Goal: Task Accomplishment & Management: Complete application form

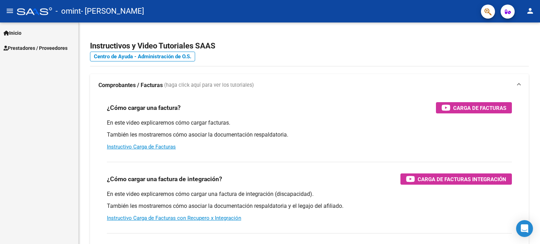
click at [23, 49] on span "Prestadores / Proveedores" at bounding box center [36, 48] width 64 height 8
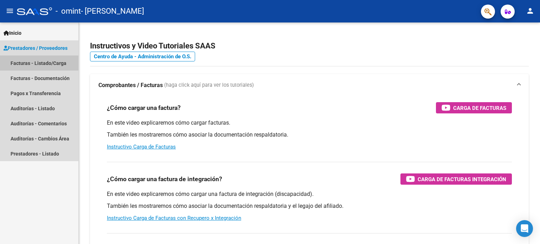
click at [61, 62] on link "Facturas - Listado/Carga" at bounding box center [39, 63] width 78 height 15
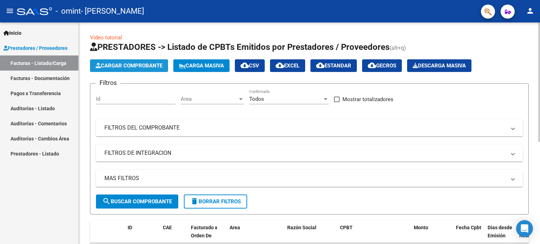
click at [141, 66] on span "Cargar Comprobante" at bounding box center [129, 66] width 67 height 6
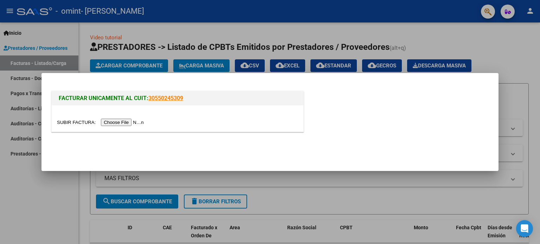
click at [125, 122] on input "file" at bounding box center [101, 122] width 89 height 7
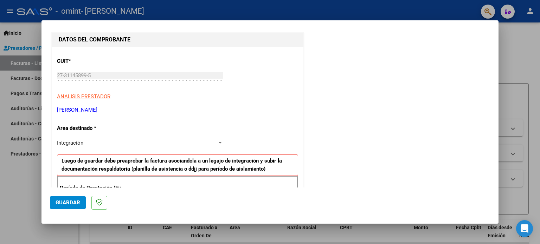
scroll to position [106, 0]
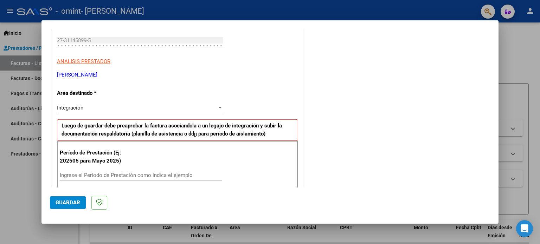
click at [65, 174] on input "Ingrese el Período de Prestación como indica el ejemplo" at bounding box center [141, 175] width 163 height 6
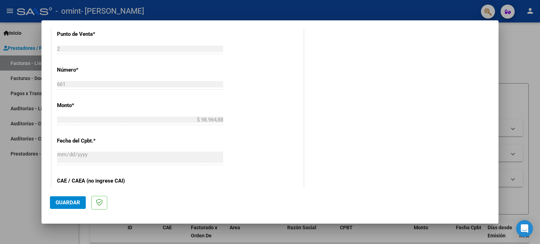
scroll to position [318, 0]
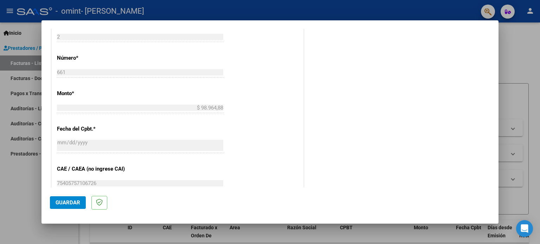
type input "202509"
click at [68, 198] on button "Guardar" at bounding box center [68, 203] width 36 height 13
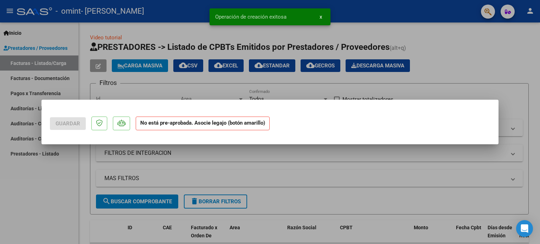
scroll to position [0, 0]
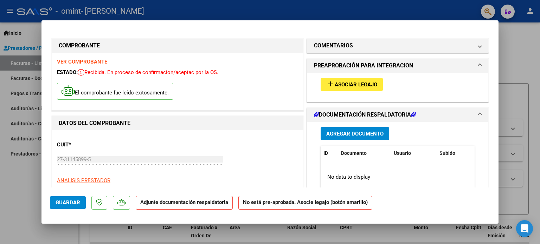
click at [343, 84] on span "Asociar Legajo" at bounding box center [356, 85] width 43 height 6
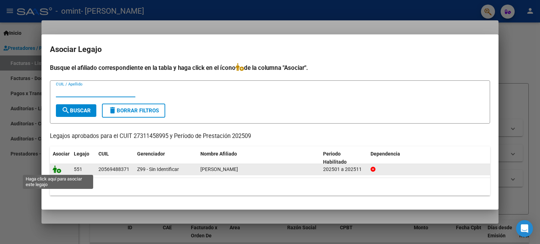
click at [59, 173] on icon at bounding box center [57, 170] width 8 height 8
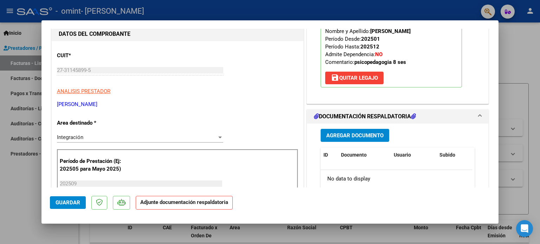
scroll to position [106, 0]
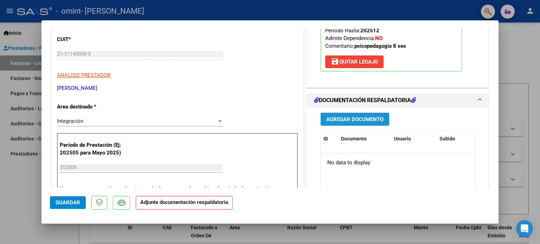
click at [357, 122] on span "Agregar Documento" at bounding box center [354, 119] width 57 height 6
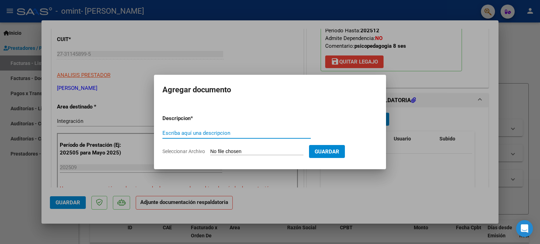
click at [216, 133] on input "Escriba aquí una descripcion" at bounding box center [237, 133] width 148 height 6
type input "ASISTENCIA"
click at [195, 150] on span "Seleccionar Archivo" at bounding box center [184, 152] width 43 height 6
click at [210, 150] on input "Seleccionar Archivo" at bounding box center [256, 152] width 93 height 7
type input "C:\fakepath\[PERSON_NAME] , [DATE].pdf"
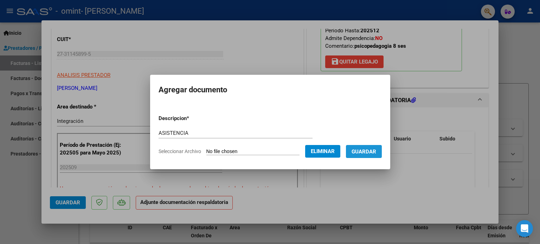
click at [374, 153] on span "Guardar" at bounding box center [364, 152] width 25 height 6
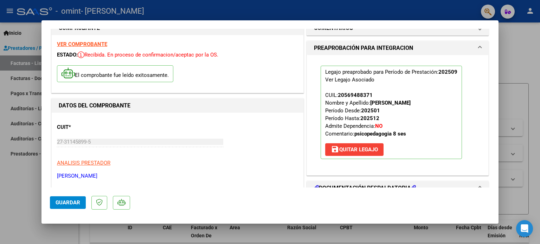
scroll to position [0, 0]
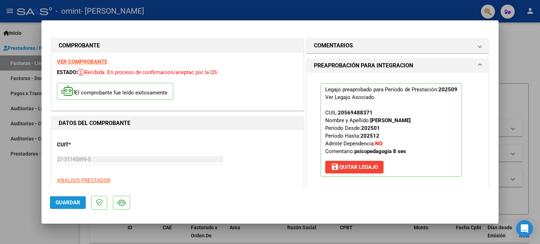
click at [62, 200] on span "Guardar" at bounding box center [68, 203] width 25 height 6
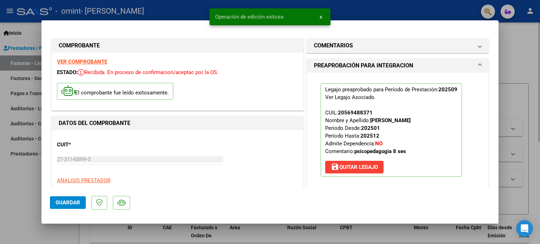
click at [524, 206] on div at bounding box center [270, 122] width 540 height 244
type input "$ 0,00"
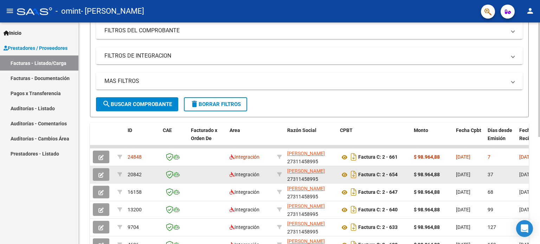
scroll to position [141, 0]
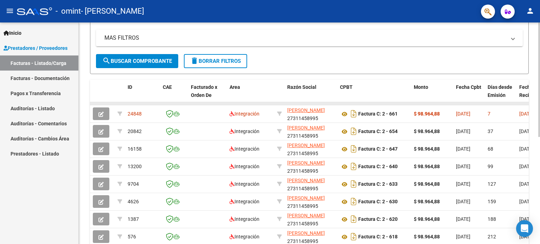
drag, startPoint x: 283, startPoint y: 103, endPoint x: 300, endPoint y: 102, distance: 17.3
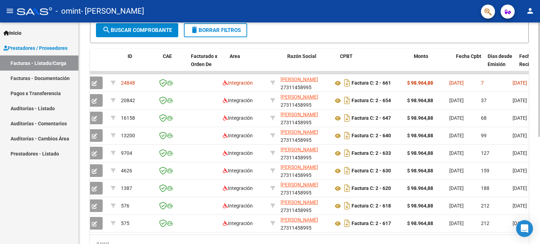
scroll to position [0, 0]
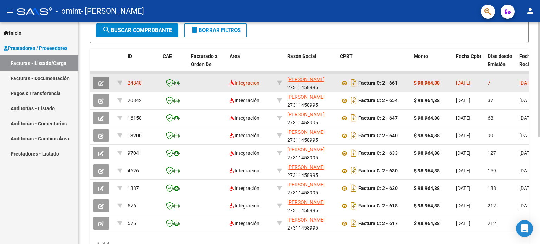
click at [100, 81] on icon "button" at bounding box center [100, 83] width 5 height 5
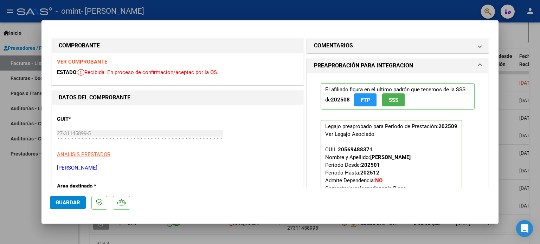
click at [514, 32] on div at bounding box center [270, 122] width 540 height 244
type input "$ 0,00"
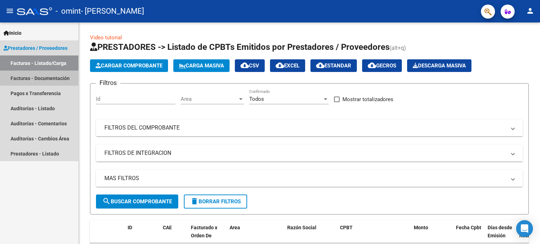
click at [57, 78] on link "Facturas - Documentación" at bounding box center [39, 78] width 78 height 15
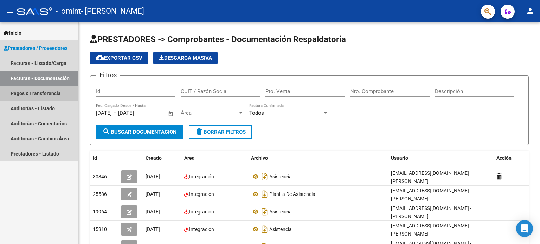
click at [49, 94] on link "Pagos x Transferencia" at bounding box center [39, 93] width 78 height 15
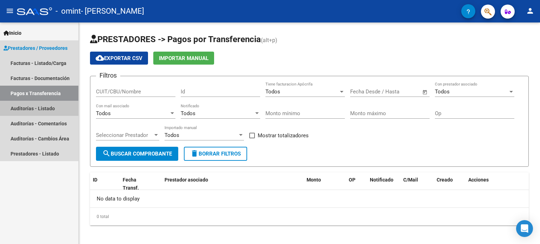
click at [48, 109] on link "Auditorías - Listado" at bounding box center [39, 108] width 78 height 15
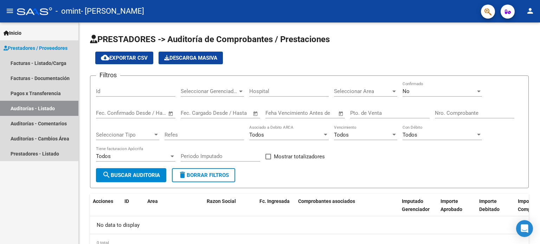
click at [20, 47] on span "Prestadores / Proveedores" at bounding box center [36, 48] width 64 height 8
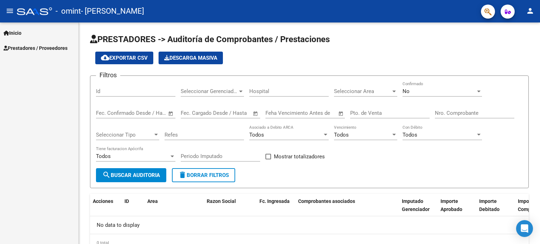
click at [54, 46] on span "Prestadores / Proveedores" at bounding box center [36, 48] width 64 height 8
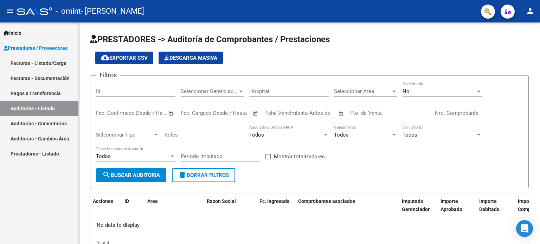
click at [52, 63] on link "Facturas - Listado/Carga" at bounding box center [39, 63] width 78 height 15
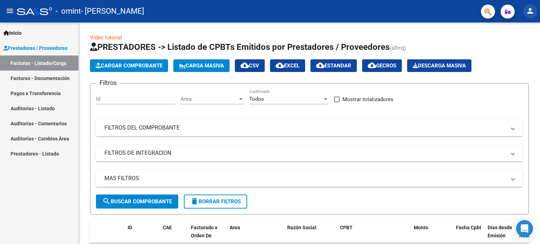
click at [530, 12] on mat-icon "person" at bounding box center [530, 11] width 8 height 8
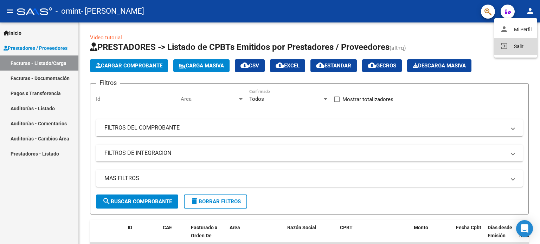
click at [521, 45] on button "exit_to_app Salir" at bounding box center [516, 46] width 43 height 17
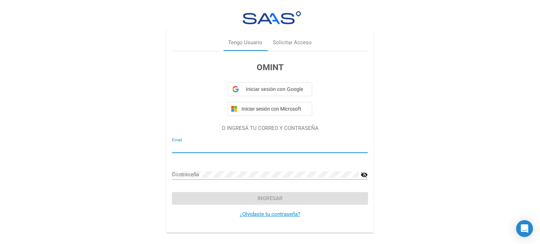
type input "[EMAIL_ADDRESS][DOMAIN_NAME]"
